Goal: Find contact information: Find contact information

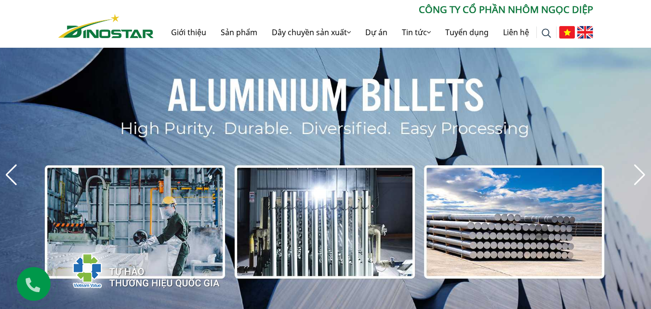
click at [506, 35] on link "Liên hệ" at bounding box center [516, 32] width 41 height 31
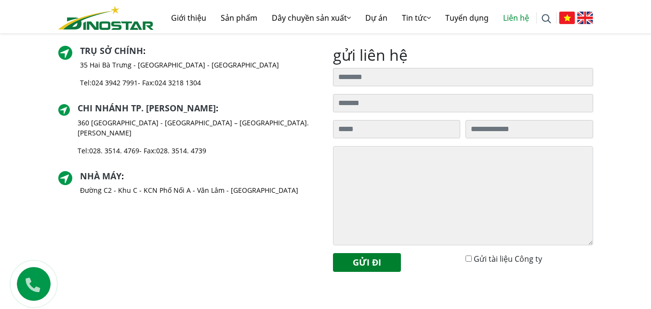
scroll to position [193, 0]
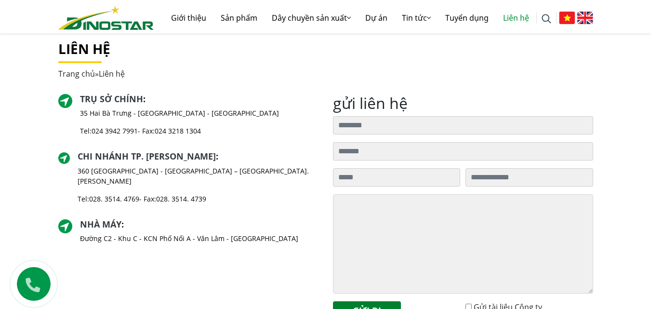
drag, startPoint x: 138, startPoint y: 128, endPoint x: 94, endPoint y: 127, distance: 44.4
click at [94, 127] on p "Tel: 024 3942 7991 - Fax: 024 3218 1304" at bounding box center [179, 131] width 199 height 10
copy link "024 3942 7991"
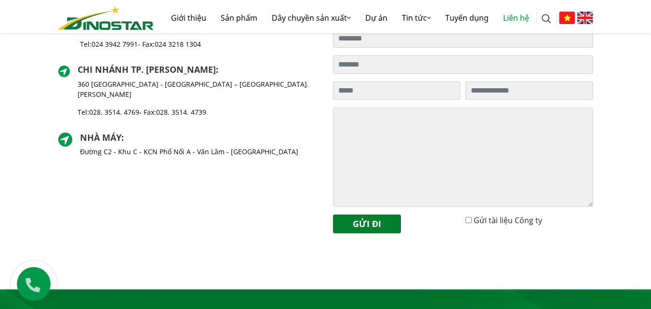
scroll to position [258, 0]
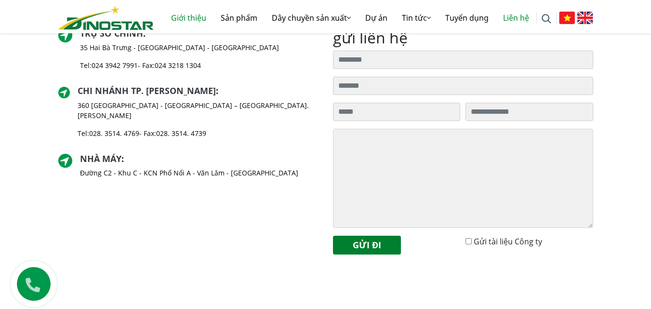
click at [190, 17] on link "Giới thiệu" at bounding box center [189, 17] width 50 height 31
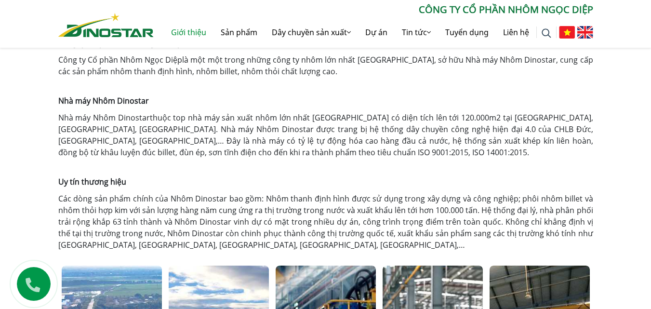
scroll to position [338, 0]
